Goal: Task Accomplishment & Management: Use online tool/utility

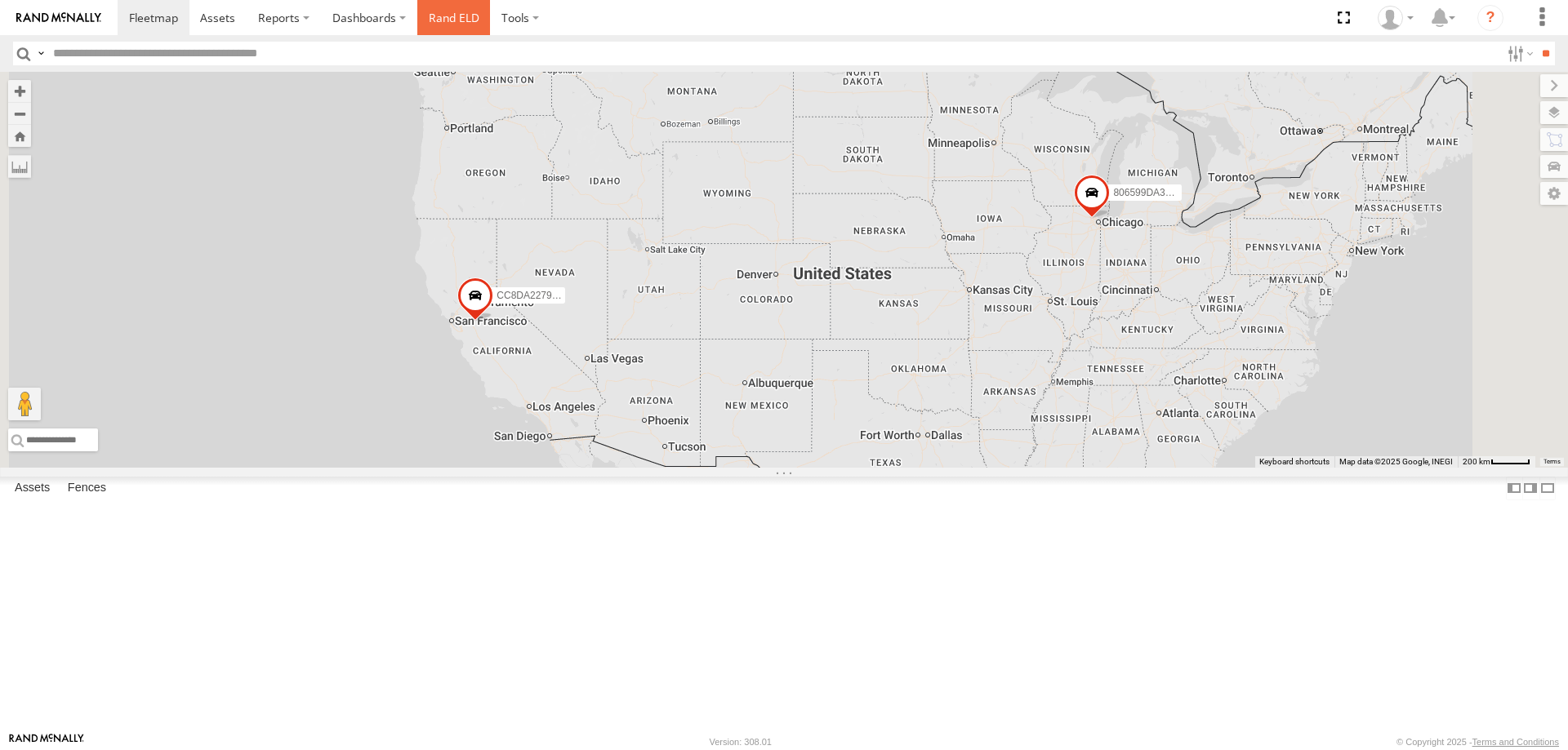
click at [445, 20] on link "Rand ELD" at bounding box center [453, 17] width 73 height 35
click at [0, 0] on div "All Assets" at bounding box center [0, 0] width 0 height 0
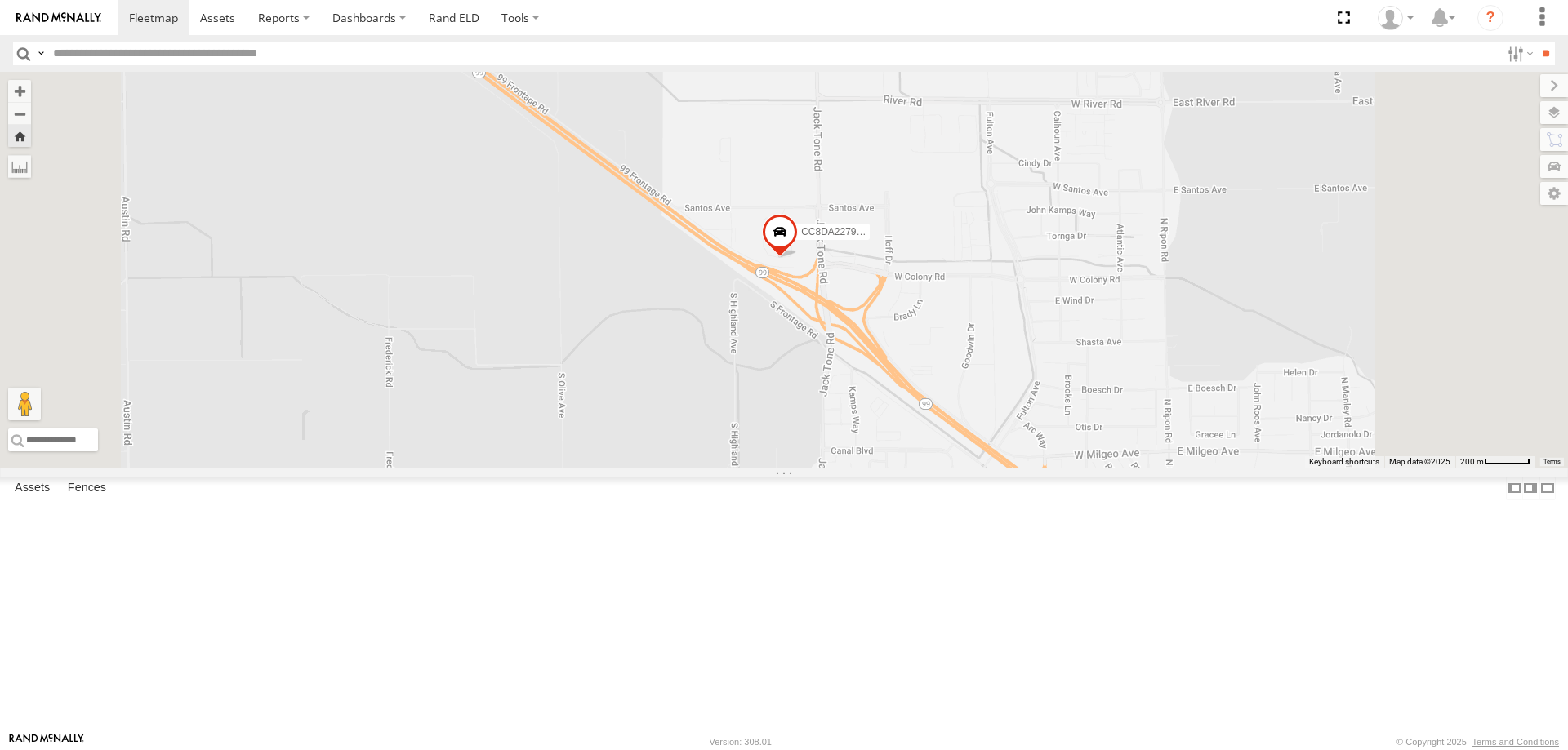
click at [798, 258] on span at bounding box center [780, 236] width 36 height 44
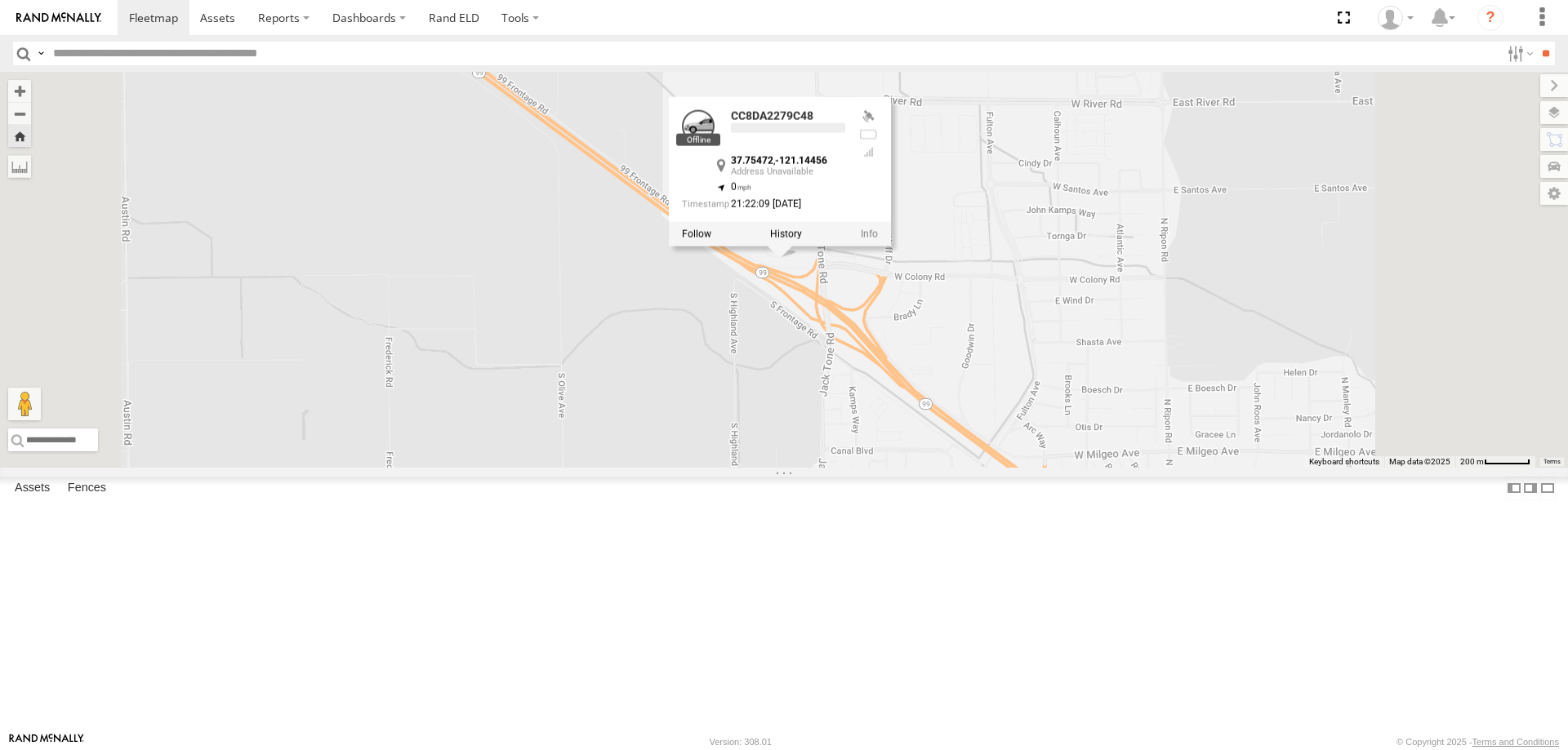
click at [802, 239] on label at bounding box center [786, 233] width 32 height 11
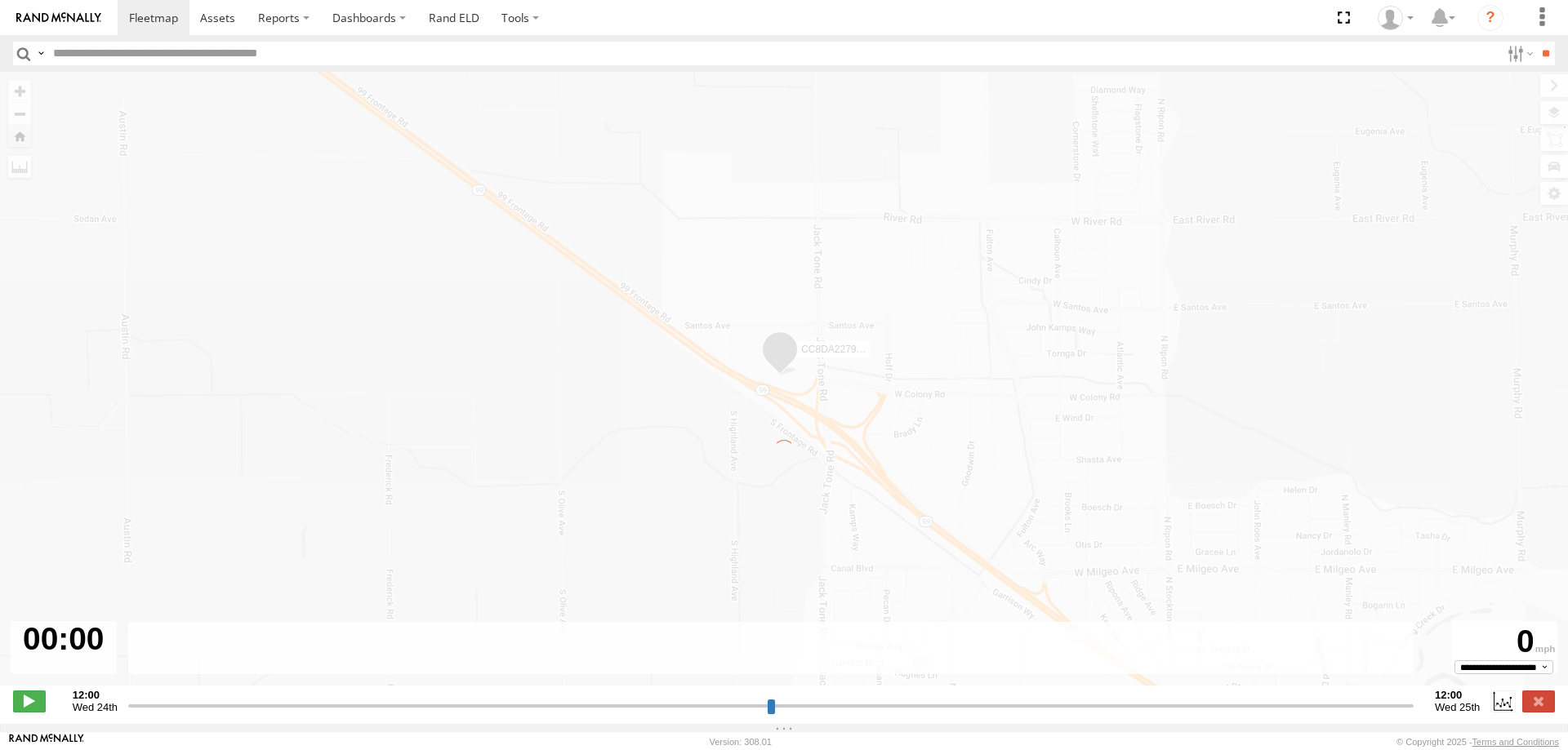
type input "**********"
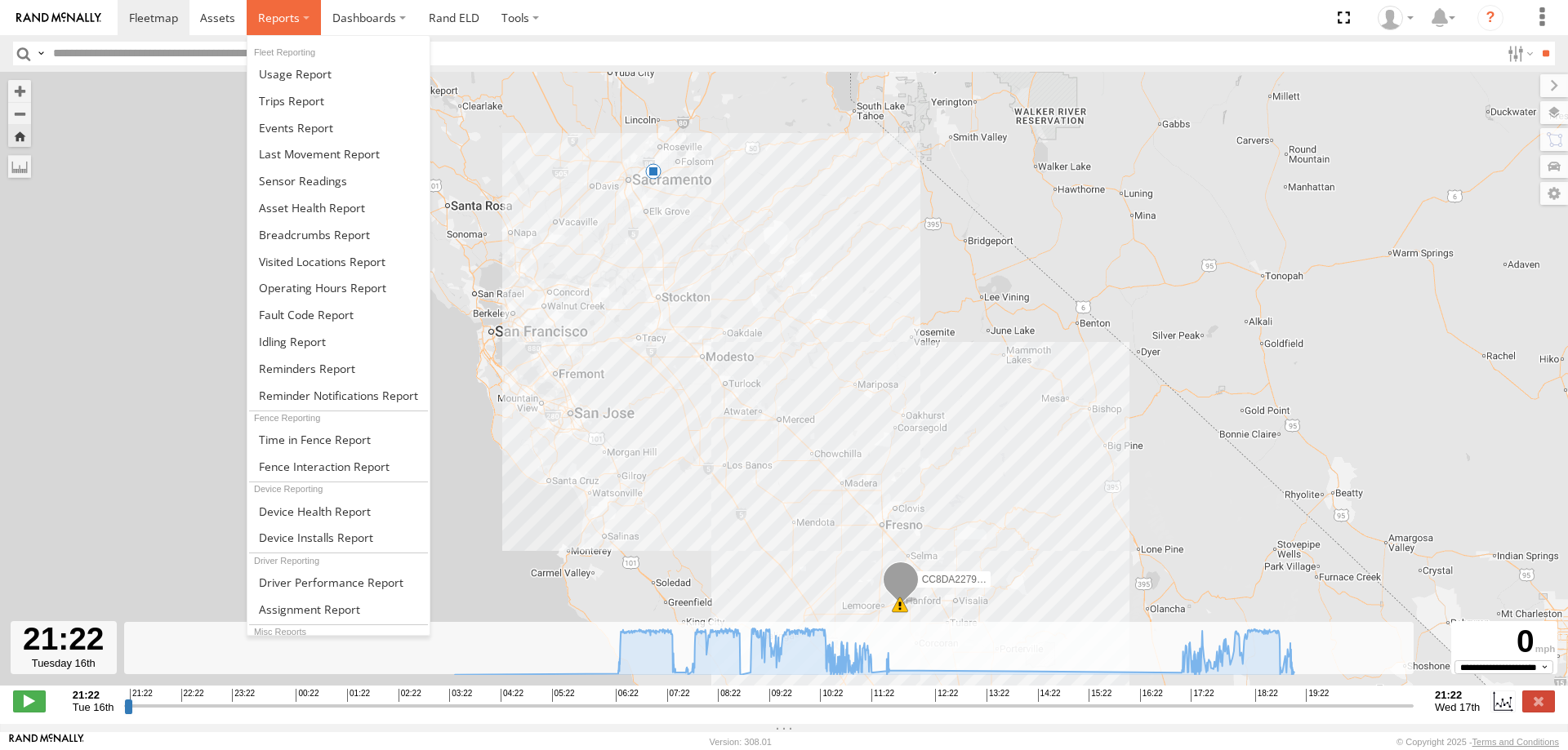
click at [309, 17] on label at bounding box center [284, 17] width 74 height 35
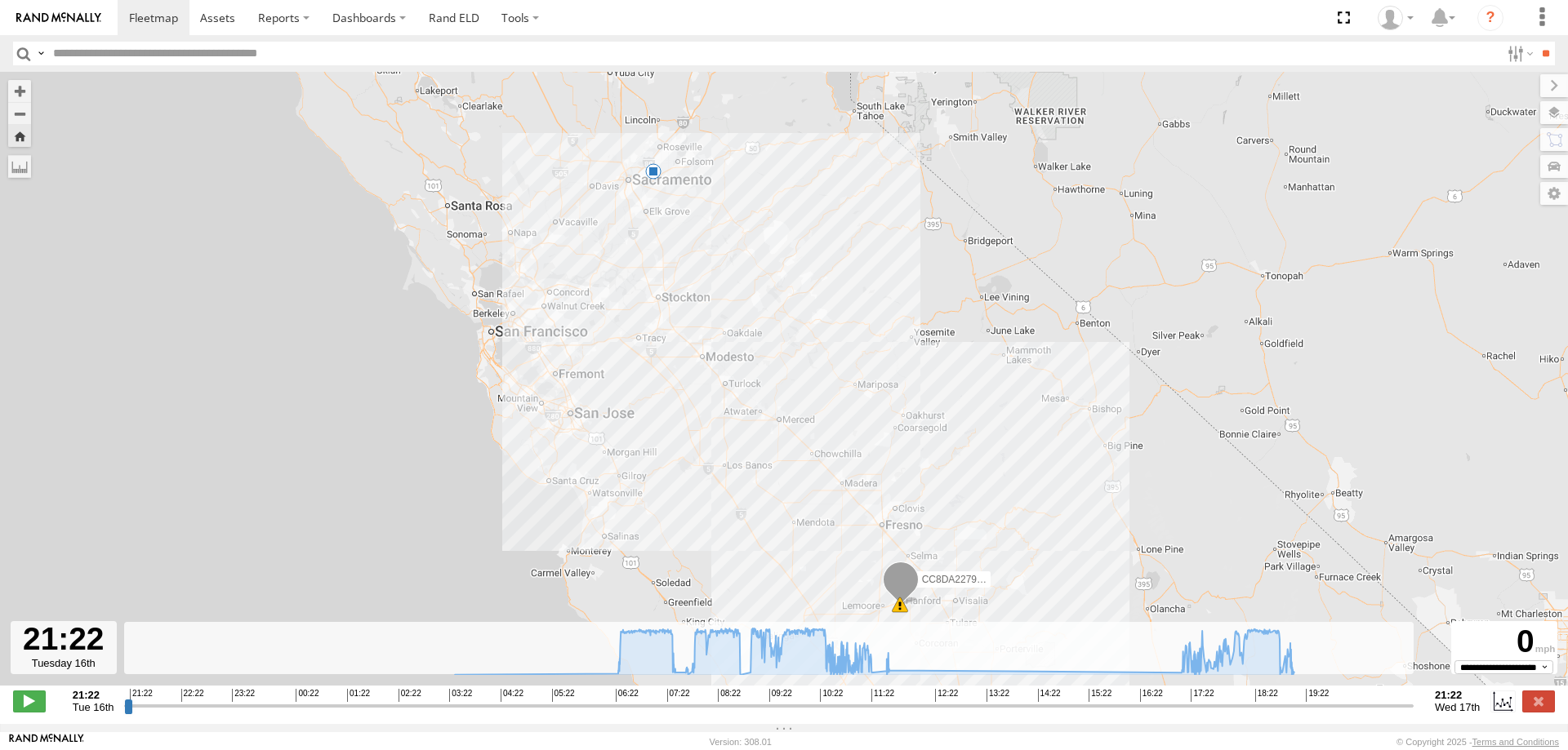
click at [745, 29] on section at bounding box center [841, 17] width 1446 height 35
